Goal: Task Accomplishment & Management: Use online tool/utility

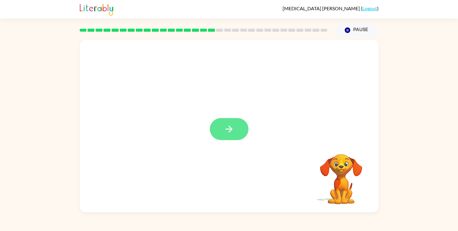
click at [224, 127] on icon "button" at bounding box center [229, 129] width 11 height 11
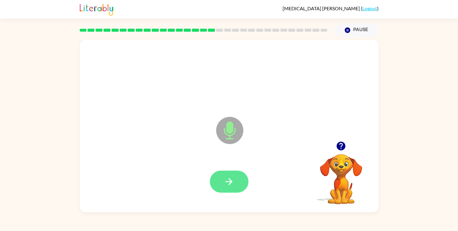
click at [220, 179] on button "button" at bounding box center [229, 182] width 39 height 22
click at [239, 188] on button "button" at bounding box center [229, 182] width 39 height 22
click at [233, 182] on icon "button" at bounding box center [229, 181] width 11 height 11
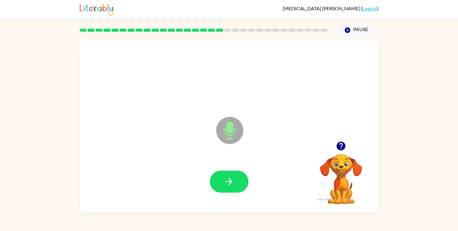
click at [233, 182] on icon "button" at bounding box center [229, 181] width 11 height 11
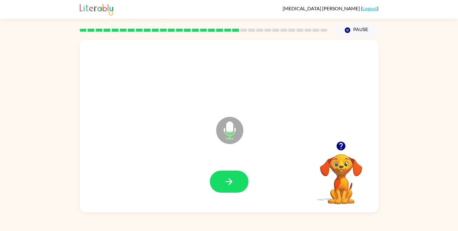
click at [233, 182] on icon "button" at bounding box center [229, 181] width 11 height 11
click at [234, 182] on button "button" at bounding box center [229, 182] width 39 height 22
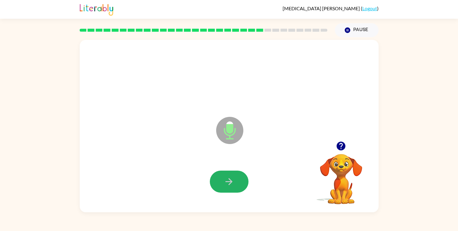
click at [234, 182] on button "button" at bounding box center [229, 182] width 39 height 22
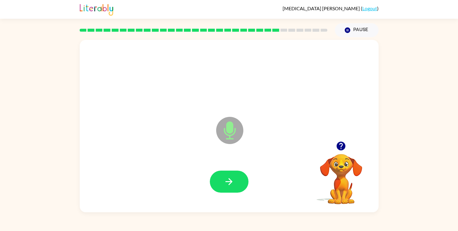
click at [234, 182] on button "button" at bounding box center [229, 182] width 39 height 22
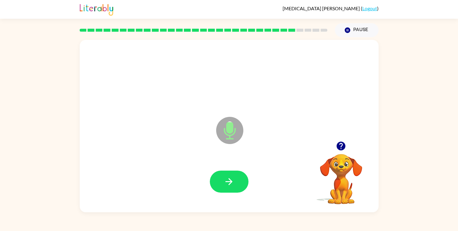
click at [234, 182] on button "button" at bounding box center [229, 182] width 39 height 22
click at [234, 183] on button "button" at bounding box center [229, 182] width 39 height 22
click at [341, 145] on icon "button" at bounding box center [341, 146] width 9 height 9
click at [217, 174] on button "button" at bounding box center [229, 182] width 39 height 22
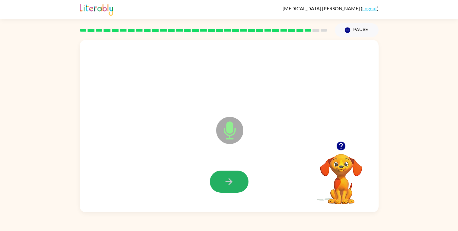
click at [217, 174] on button "button" at bounding box center [229, 182] width 39 height 22
click at [227, 178] on icon "button" at bounding box center [229, 181] width 11 height 11
